Goal: Task Accomplishment & Management: Manage account settings

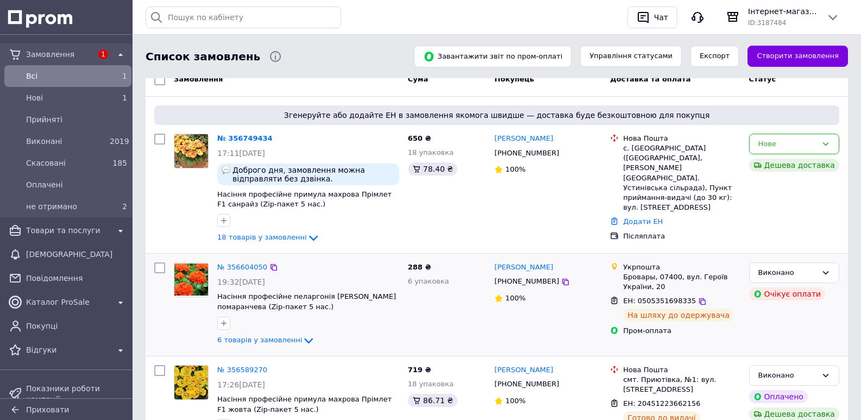
scroll to position [54, 0]
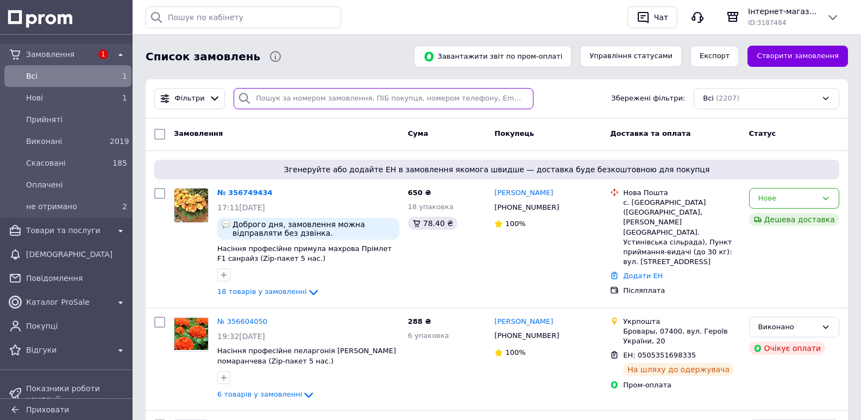
click at [270, 99] on input "search" at bounding box center [384, 98] width 300 height 21
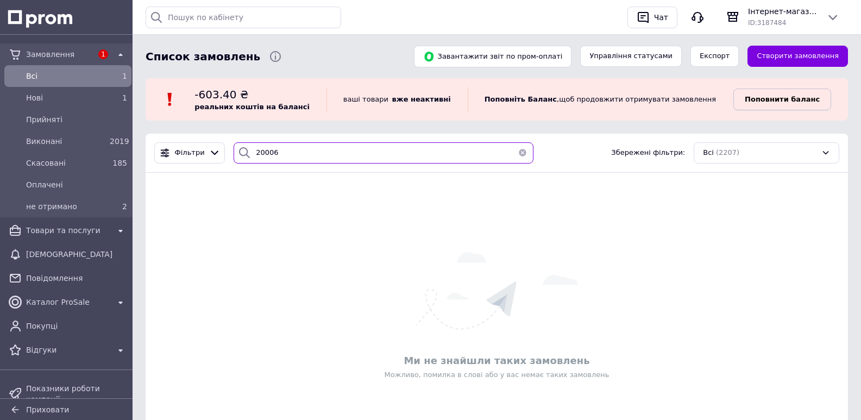
type input "20006"
click at [769, 97] on b "Поповнити баланс" at bounding box center [782, 99] width 75 height 8
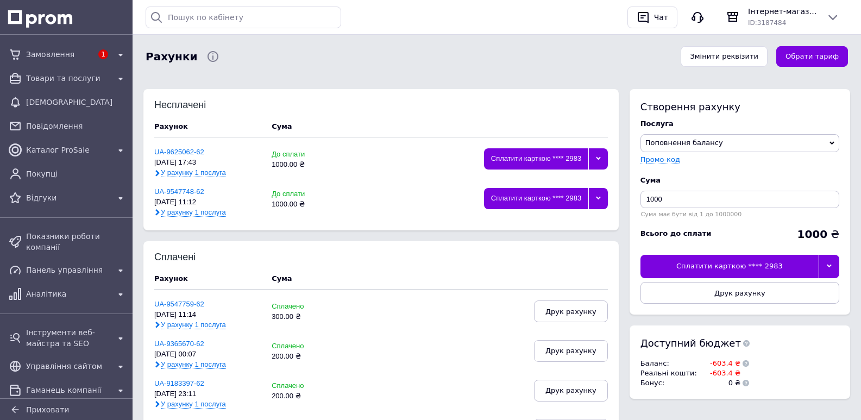
click at [598, 155] on div at bounding box center [598, 158] width 20 height 21
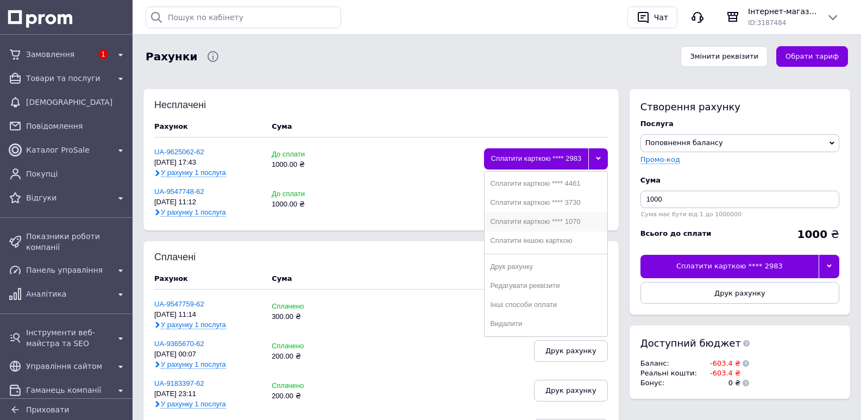
click at [536, 221] on div "Сплатити карткою **** 1070" at bounding box center [545, 222] width 111 height 8
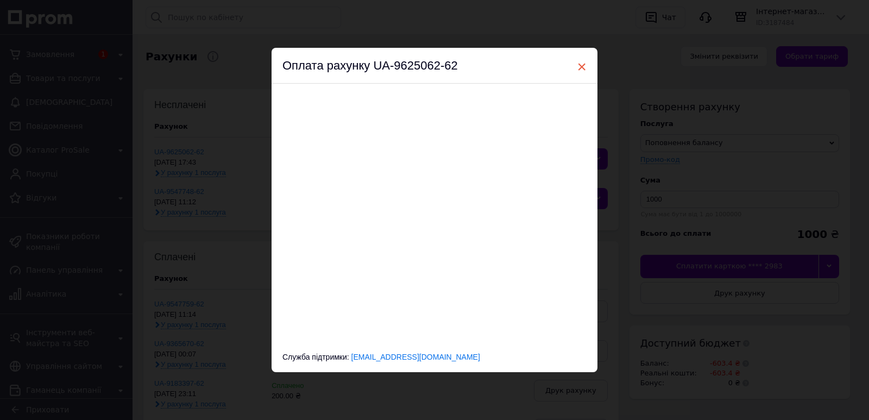
click at [583, 66] on span "×" at bounding box center [582, 67] width 10 height 18
